Goal: Task Accomplishment & Management: Use online tool/utility

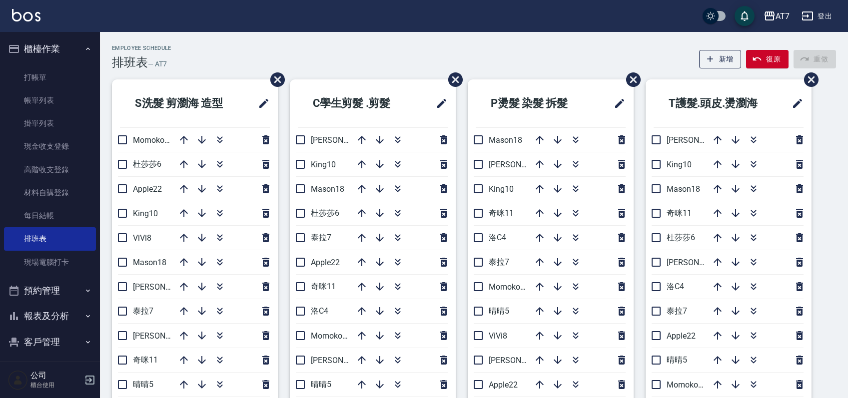
scroll to position [66, 0]
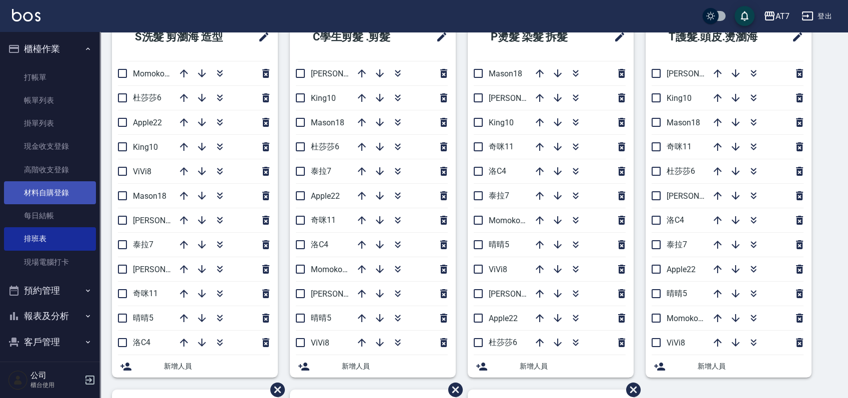
click at [56, 190] on link "材料自購登錄" at bounding box center [50, 192] width 92 height 23
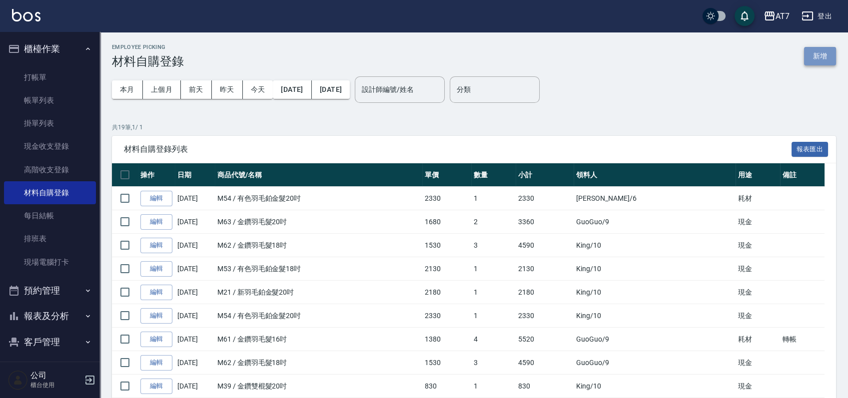
click at [829, 57] on button "新增" at bounding box center [820, 56] width 32 height 18
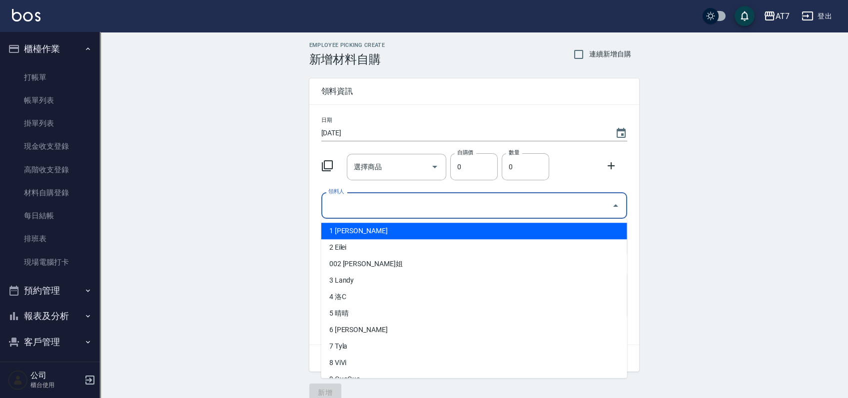
click at [392, 202] on input "領料人" at bounding box center [467, 205] width 282 height 17
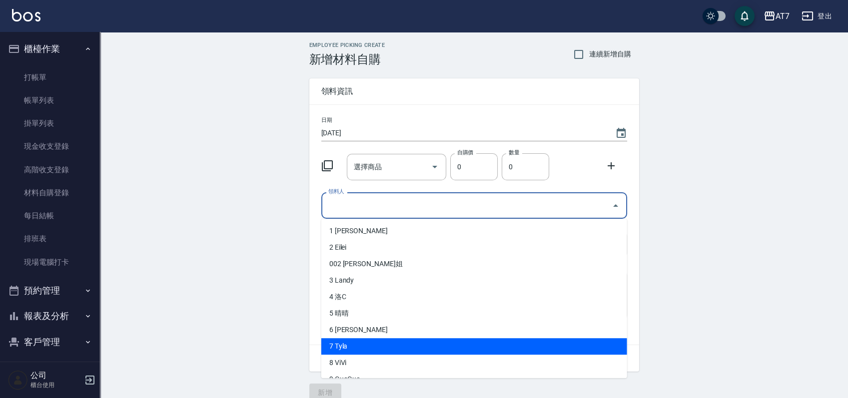
scroll to position [66, 0]
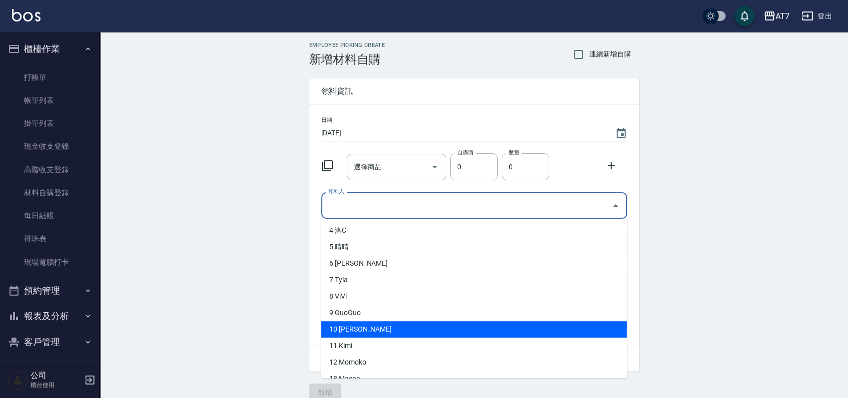
click at [368, 335] on li "10 [PERSON_NAME]" at bounding box center [474, 329] width 306 height 16
type input "King"
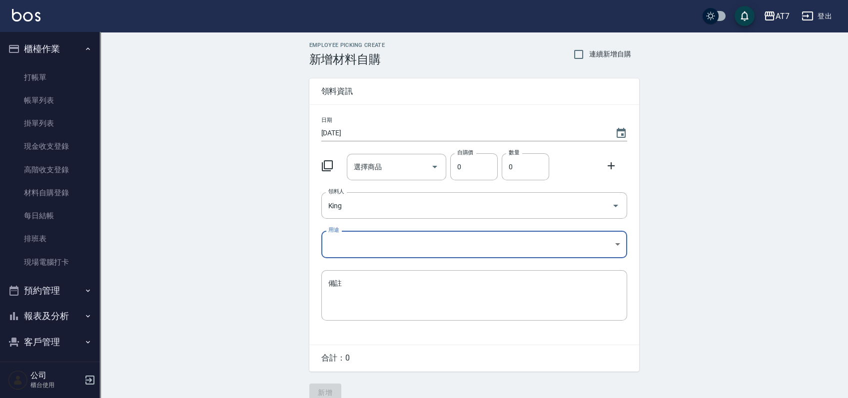
click at [387, 250] on body "AT7 登出 櫃檯作業 打帳單 帳單列表 掛單列表 現金收支登錄 高階收支登錄 材料自購登錄 每日結帳 排班表 現場電腦打卡 預約管理 預約管理 單日預約紀錄…" at bounding box center [424, 206] width 848 height 412
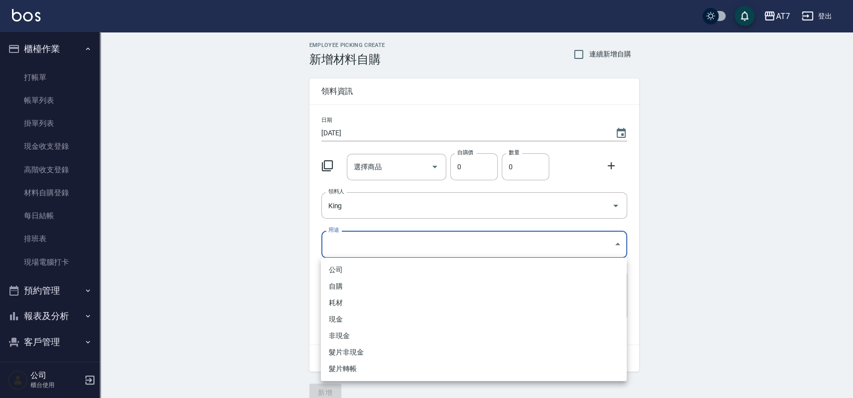
click at [352, 314] on li "現金" at bounding box center [474, 319] width 306 height 16
type input "現金"
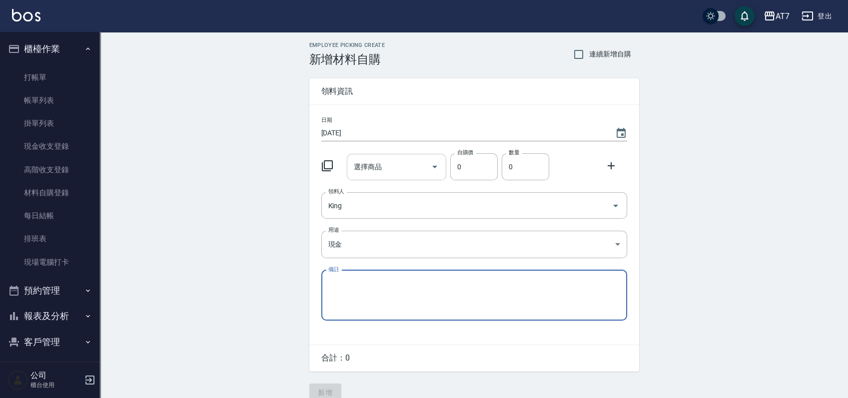
click at [436, 170] on icon "Open" at bounding box center [435, 167] width 12 height 12
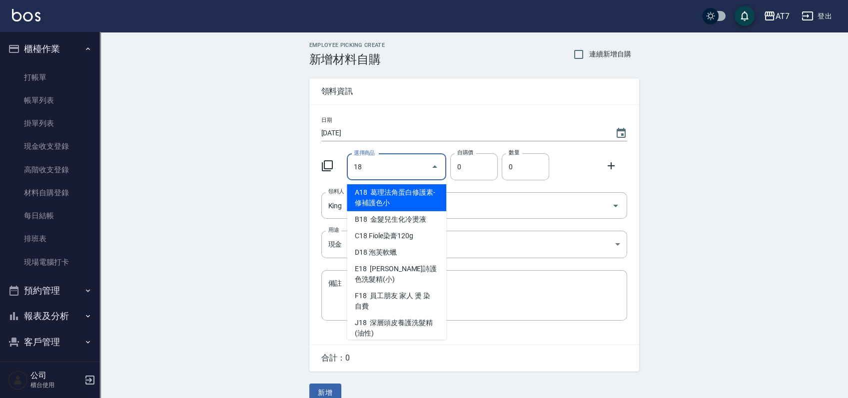
type input "1"
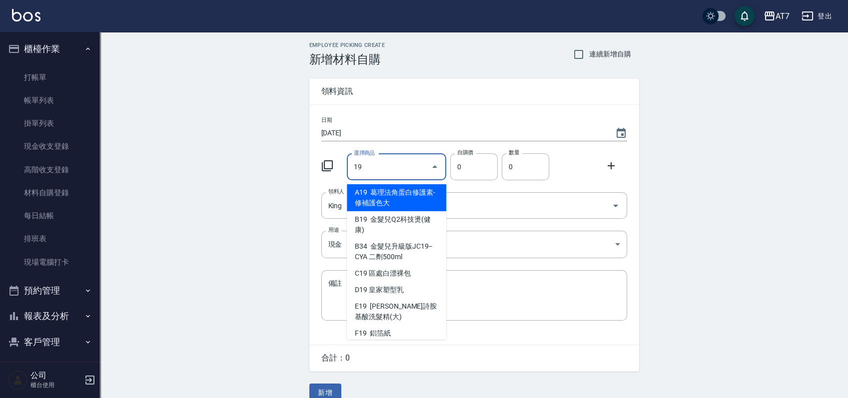
type input "1"
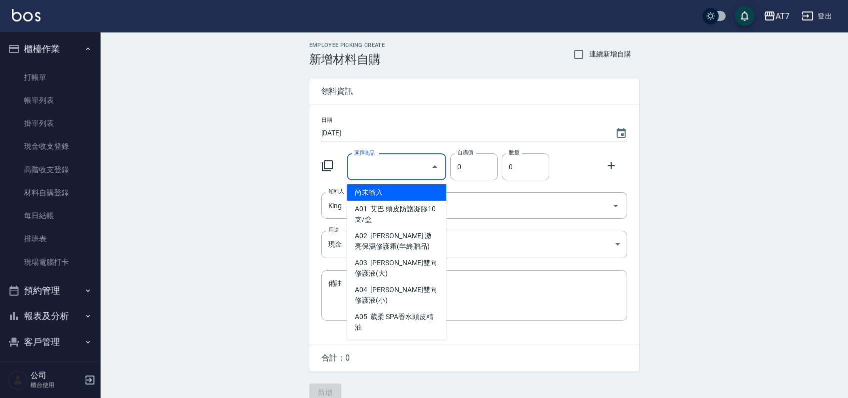
type input "ㄅ"
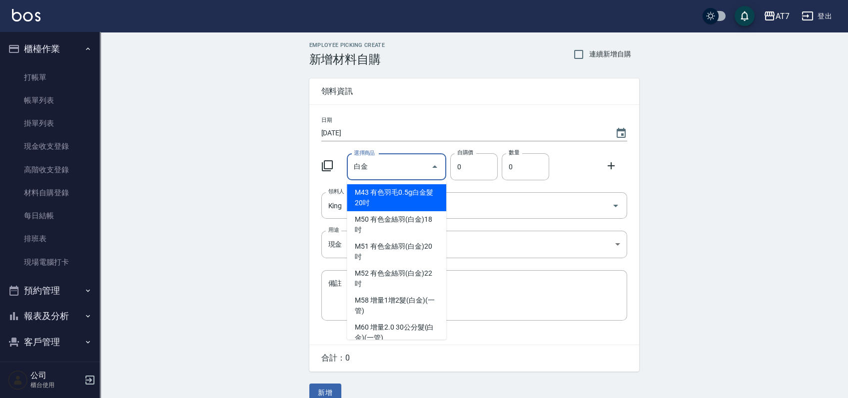
type input "白"
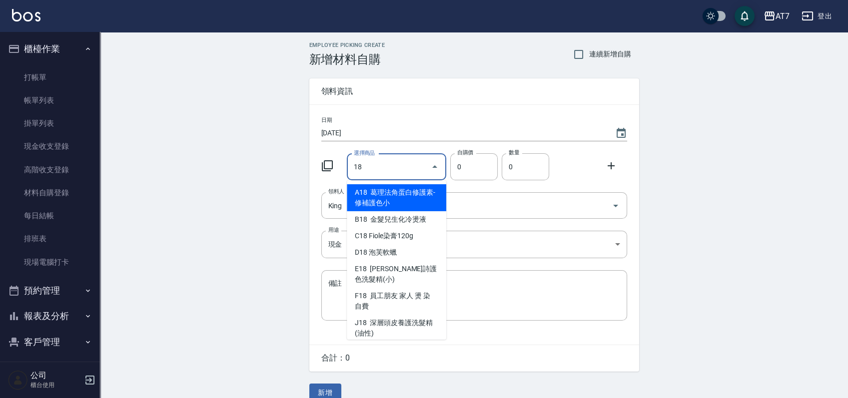
type input "1"
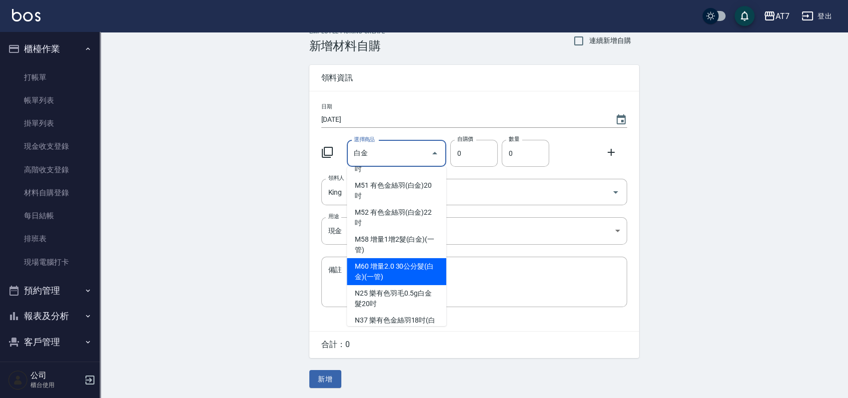
scroll to position [26, 0]
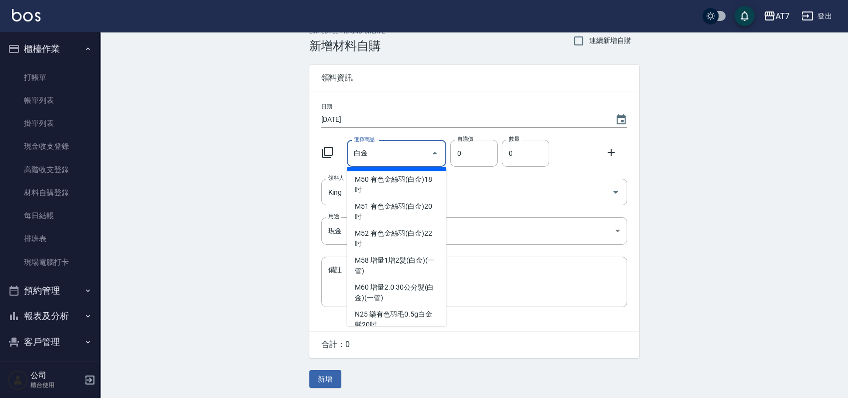
type input "白"
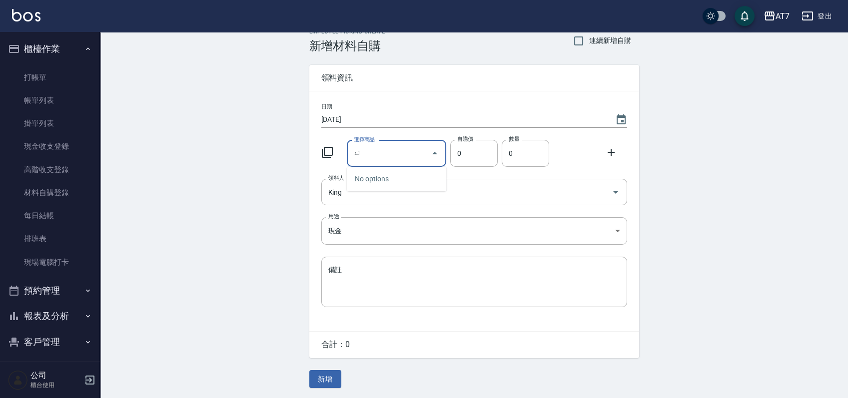
type input "與"
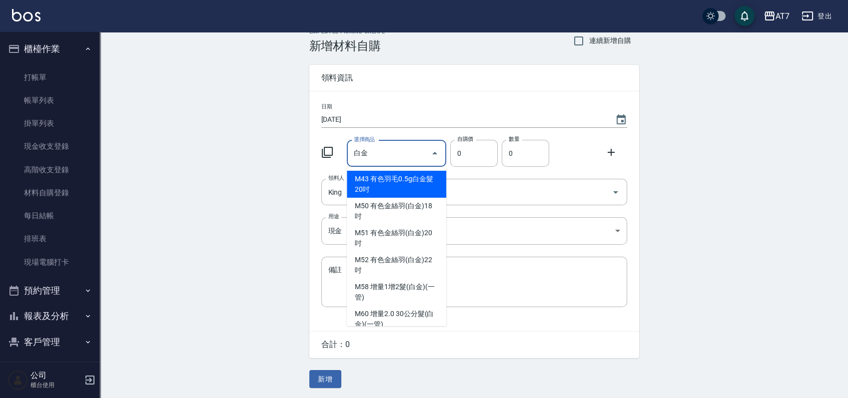
type input "白"
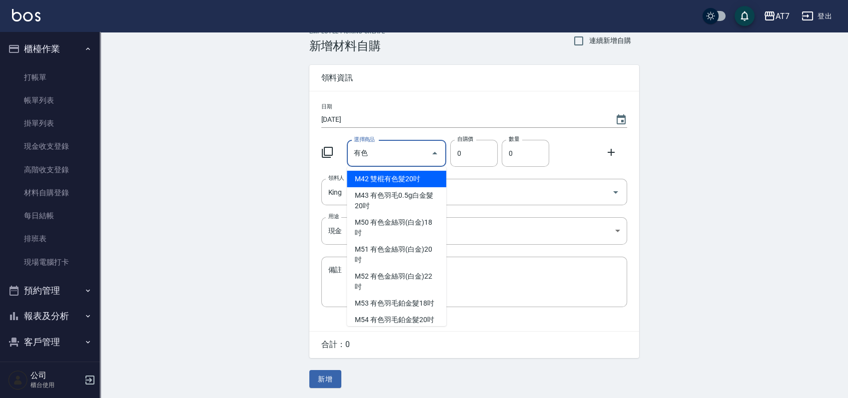
click at [432, 178] on li "M42 雙棍有色髮20吋" at bounding box center [396, 179] width 99 height 16
type input "雙棍有色髮20吋"
type input "560"
type input "1"
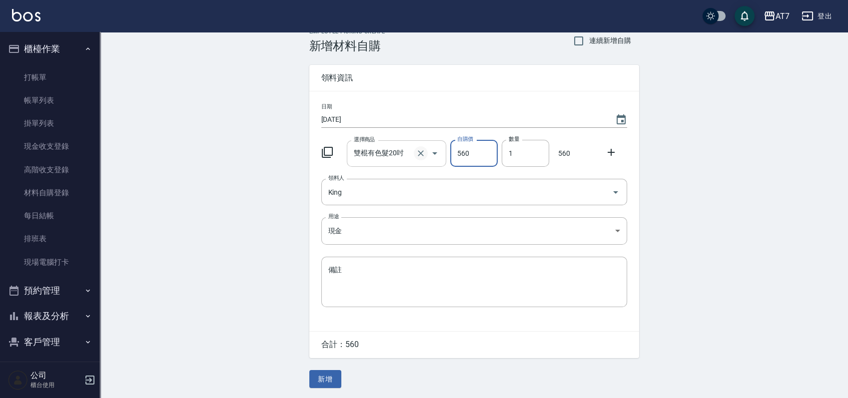
click at [422, 154] on icon "Clear" at bounding box center [421, 153] width 6 height 6
type input "0"
type input "u"
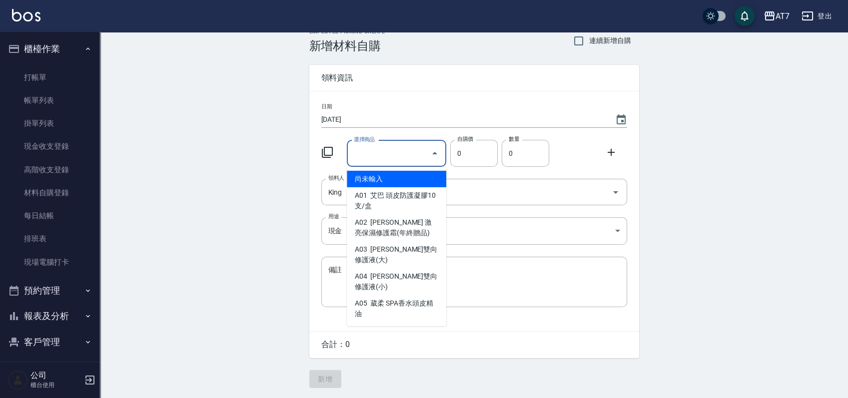
type input "ㄍ"
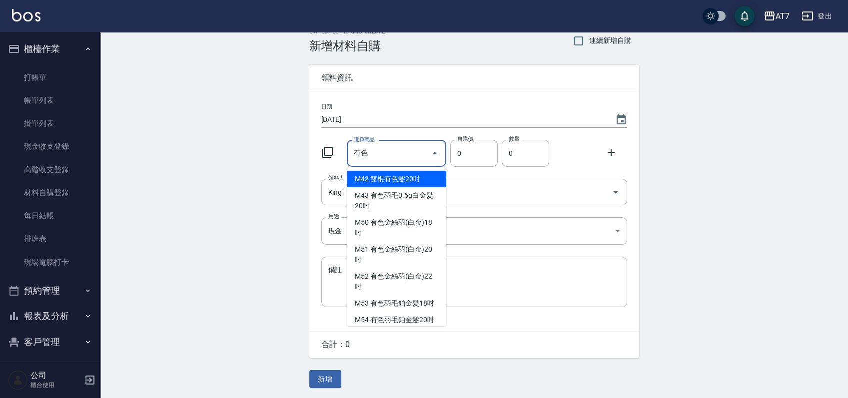
scroll to position [159, 0]
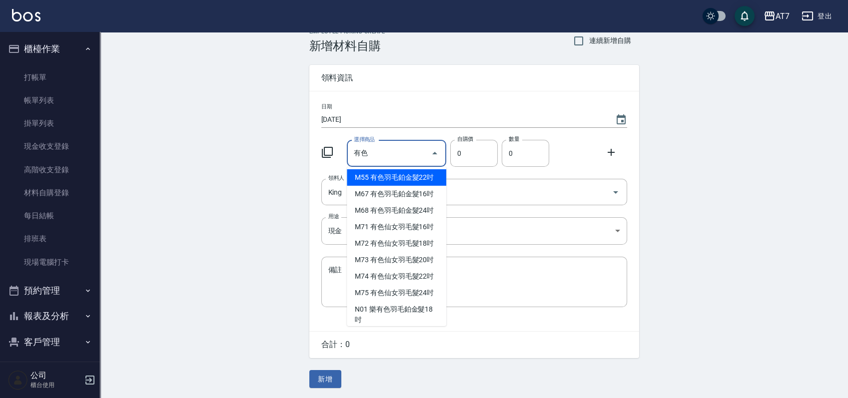
click at [361, 186] on li "M55 有色羽毛鉑金髮22吋" at bounding box center [396, 177] width 99 height 16
type input "有色羽毛鉑金髮22吋"
type input "2530"
type input "1"
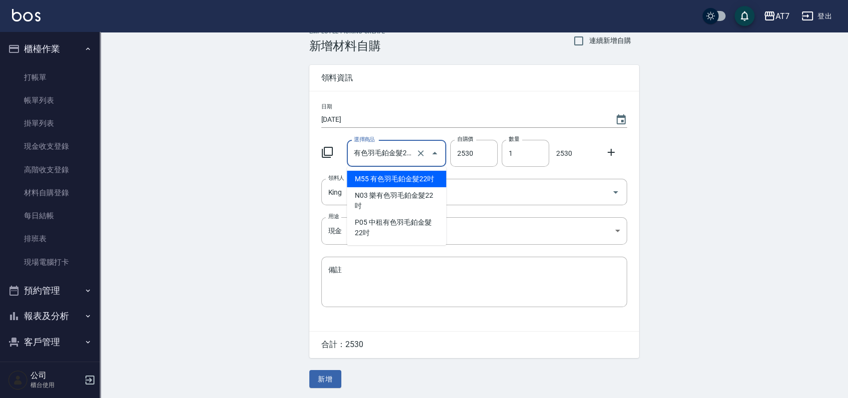
click at [406, 153] on input "有色羽毛鉑金髮22吋" at bounding box center [382, 153] width 62 height 17
click at [421, 154] on icon "Clear" at bounding box center [421, 153] width 10 height 10
type input "0"
